Goal: Information Seeking & Learning: Check status

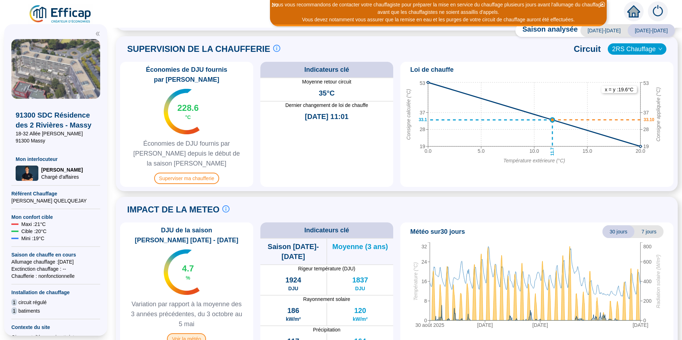
scroll to position [323, 0]
click at [194, 333] on span "Voir la météo" at bounding box center [186, 338] width 39 height 11
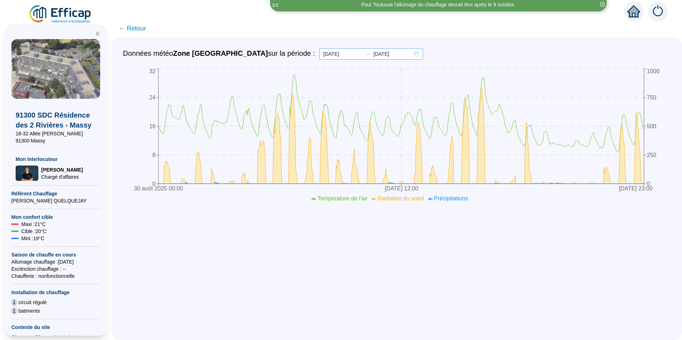
click at [405, 53] on div "[DATE] [DATE]" at bounding box center [371, 53] width 104 height 11
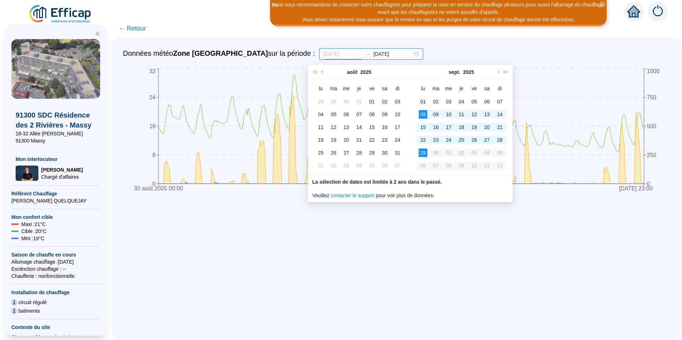
type input "[DATE]"
click at [422, 103] on div "01" at bounding box center [423, 101] width 9 height 9
type input "[DATE]"
click at [422, 153] on div "29" at bounding box center [423, 152] width 9 height 9
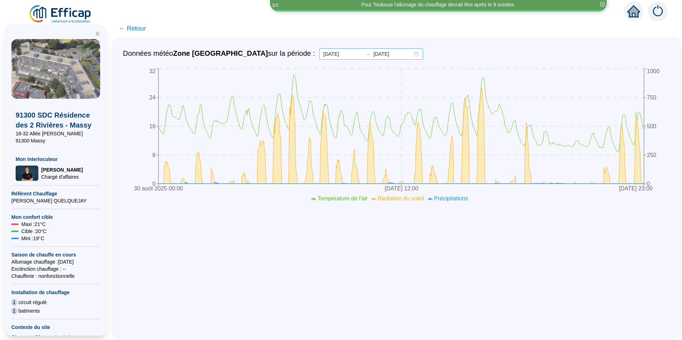
click at [403, 53] on div "[DATE] [DATE]" at bounding box center [371, 53] width 104 height 11
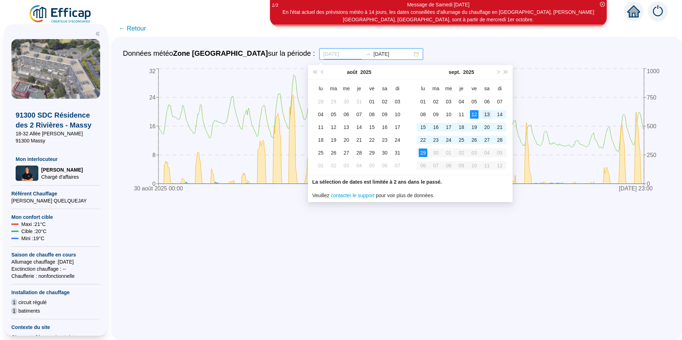
type input "[DATE]"
click at [486, 113] on div "13" at bounding box center [487, 114] width 9 height 9
type input "[DATE]"
click at [423, 153] on div "29" at bounding box center [423, 152] width 9 height 9
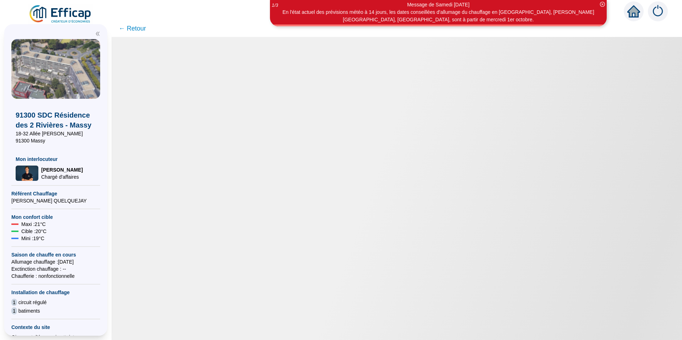
type input "[DATE]"
